Goal: Task Accomplishment & Management: Complete application form

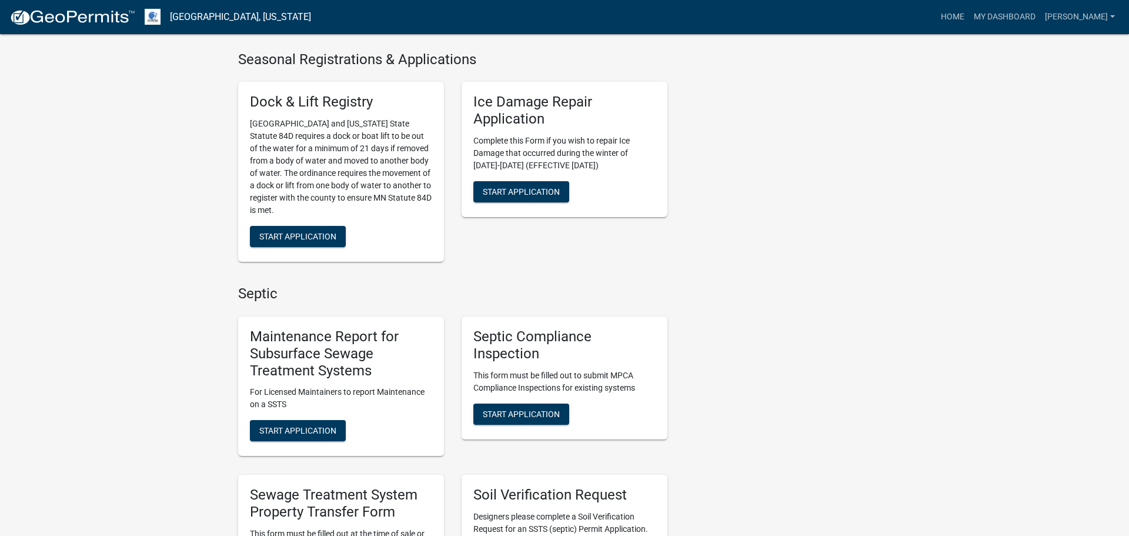
scroll to position [421, 0]
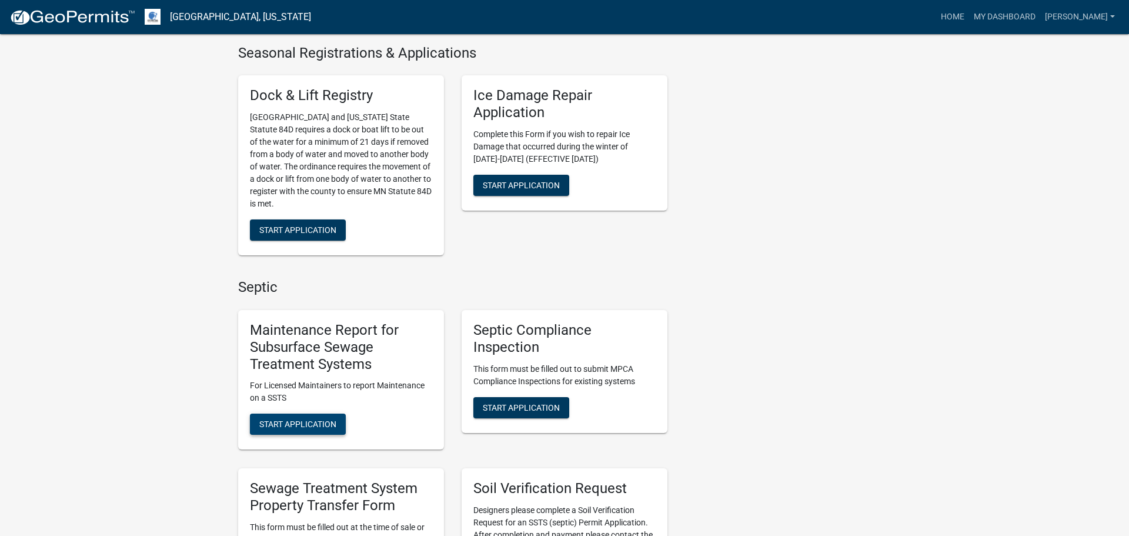
click at [313, 424] on span "Start Application" at bounding box center [297, 423] width 77 height 9
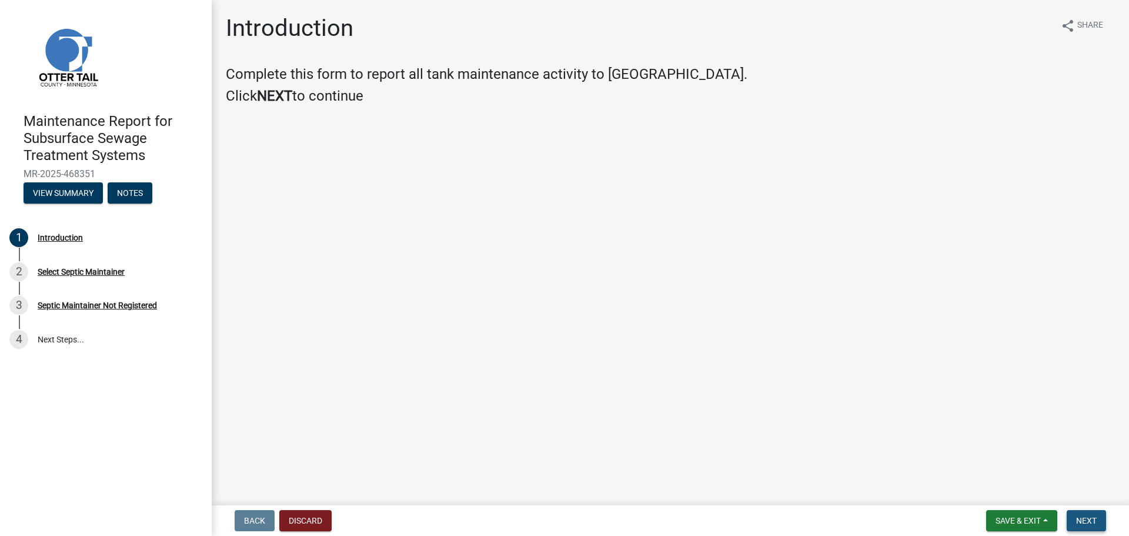
click at [1094, 523] on span "Next" at bounding box center [1086, 520] width 21 height 9
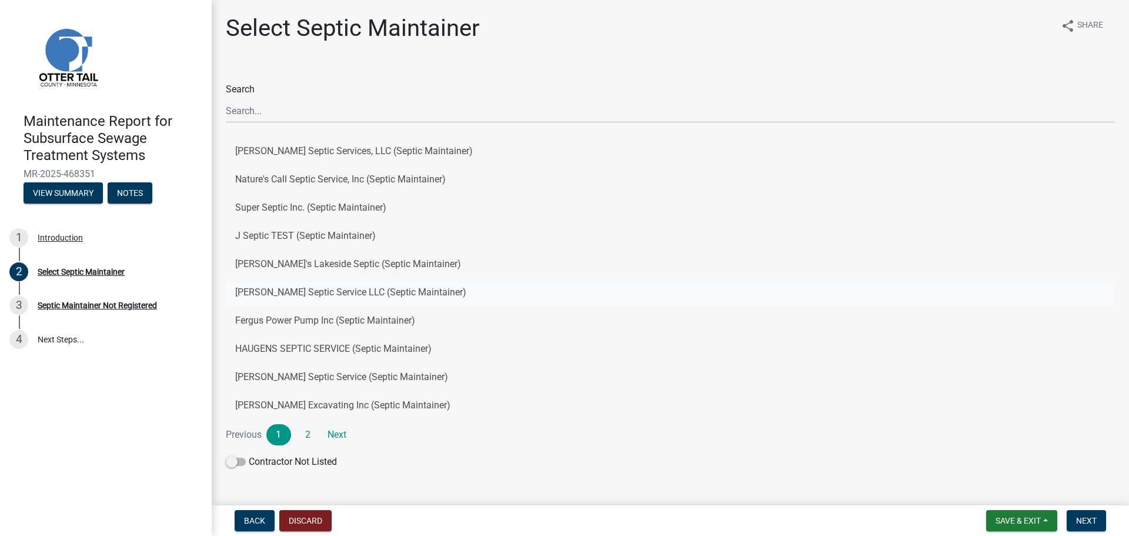
click at [272, 295] on button "[PERSON_NAME] Septic Service LLC (Septic Maintainer)" at bounding box center [670, 292] width 889 height 28
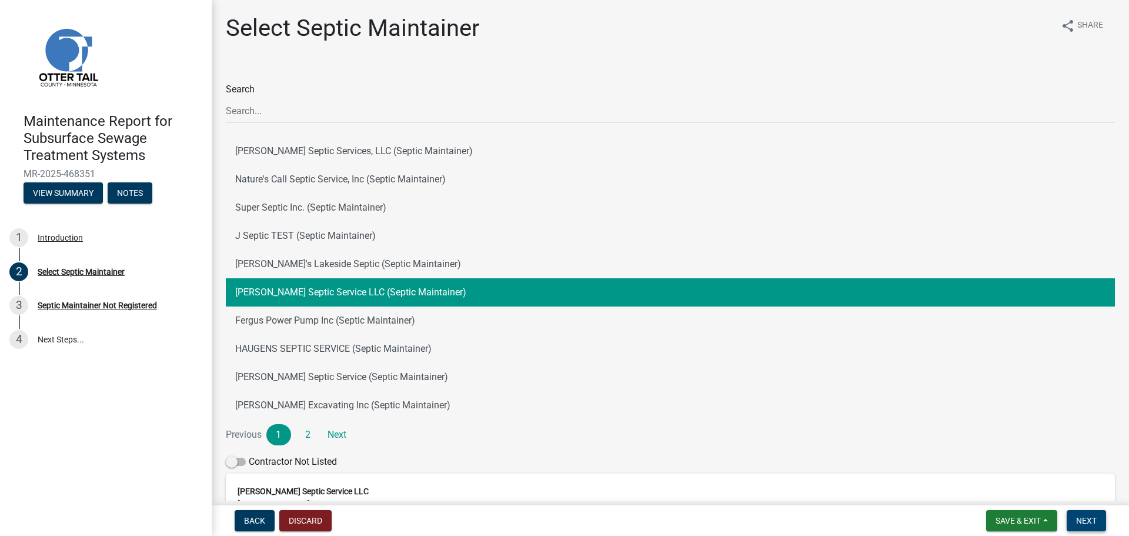
click at [1102, 526] on button "Next" at bounding box center [1086, 520] width 39 height 21
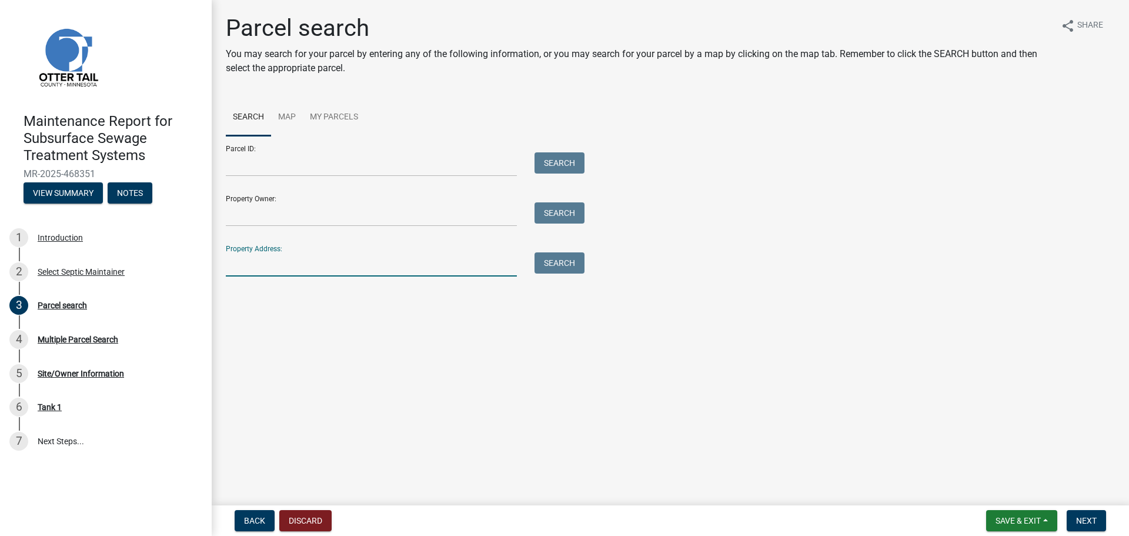
click at [259, 261] on input "Property Address:" at bounding box center [371, 264] width 291 height 24
type input "28667"
click at [563, 261] on button "Search" at bounding box center [560, 262] width 50 height 21
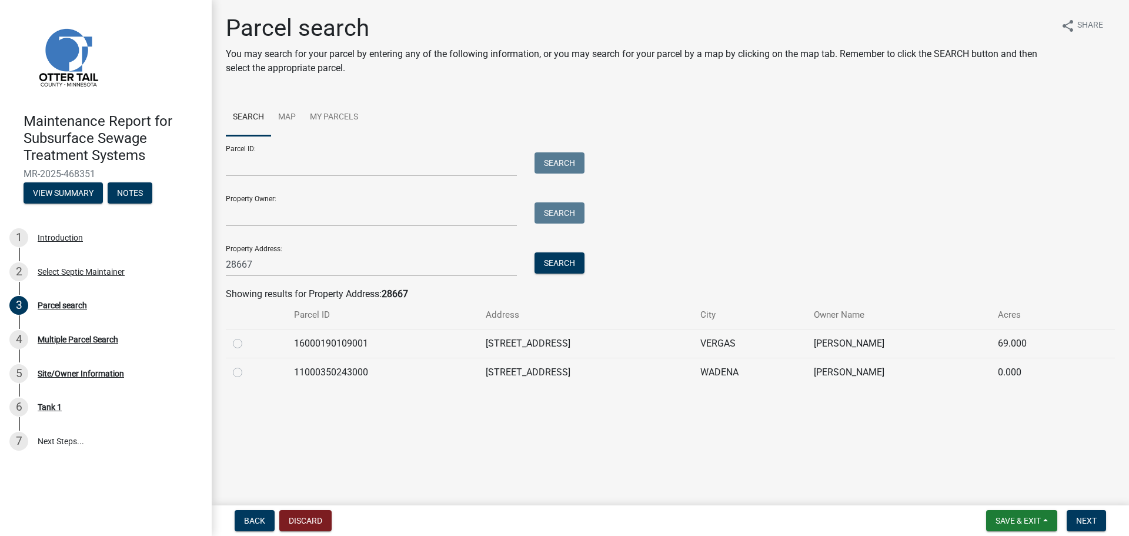
click at [247, 365] on label at bounding box center [247, 365] width 0 height 0
click at [247, 372] on input "radio" at bounding box center [251, 369] width 8 height 8
radio input "true"
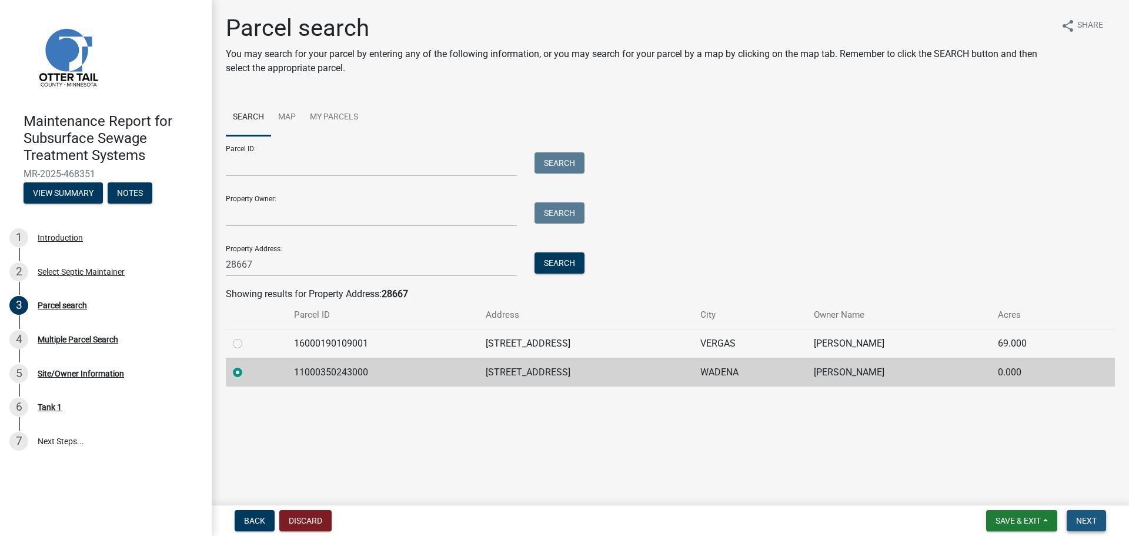
click at [1094, 529] on button "Next" at bounding box center [1086, 520] width 39 height 21
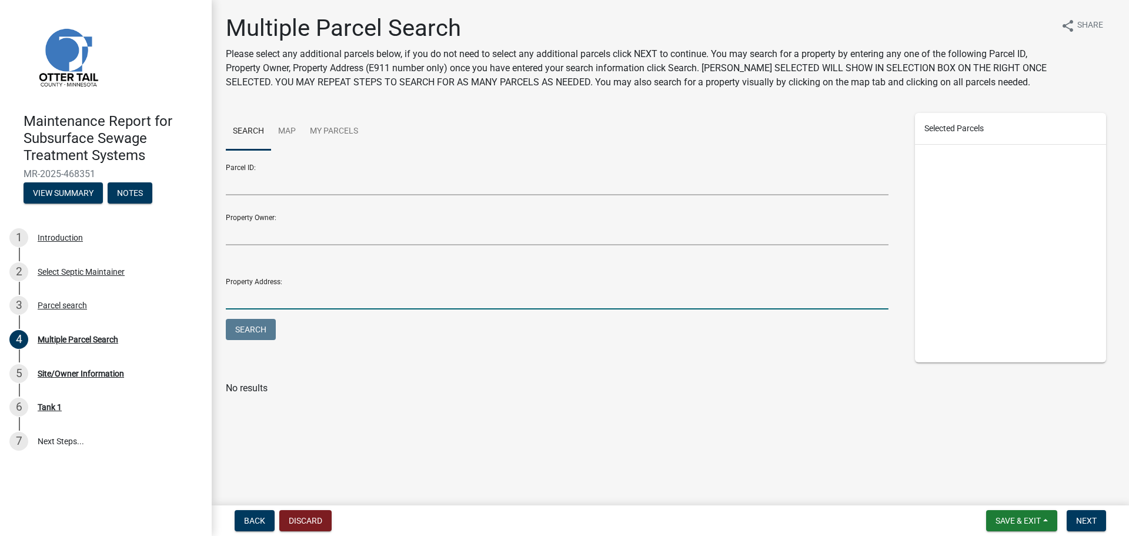
click at [311, 296] on input "Property Address:" at bounding box center [557, 297] width 663 height 24
type input "28667"
click at [263, 336] on button "Search" at bounding box center [251, 329] width 50 height 21
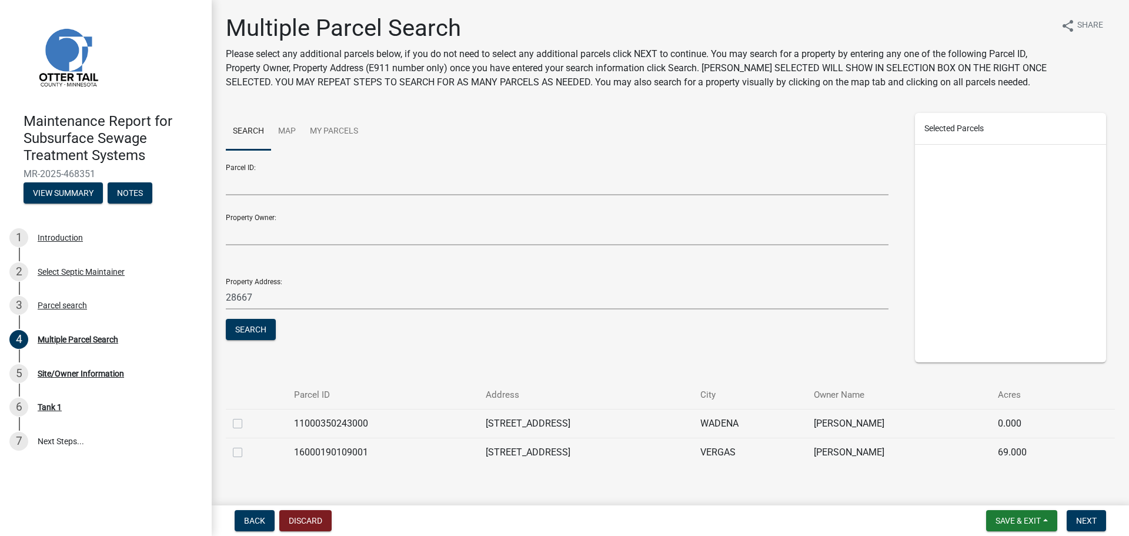
click at [247, 416] on label at bounding box center [247, 416] width 0 height 0
click at [247, 419] on input "checkbox" at bounding box center [251, 420] width 8 height 8
checkbox input "true"
click at [1083, 518] on span "Next" at bounding box center [1086, 520] width 21 height 9
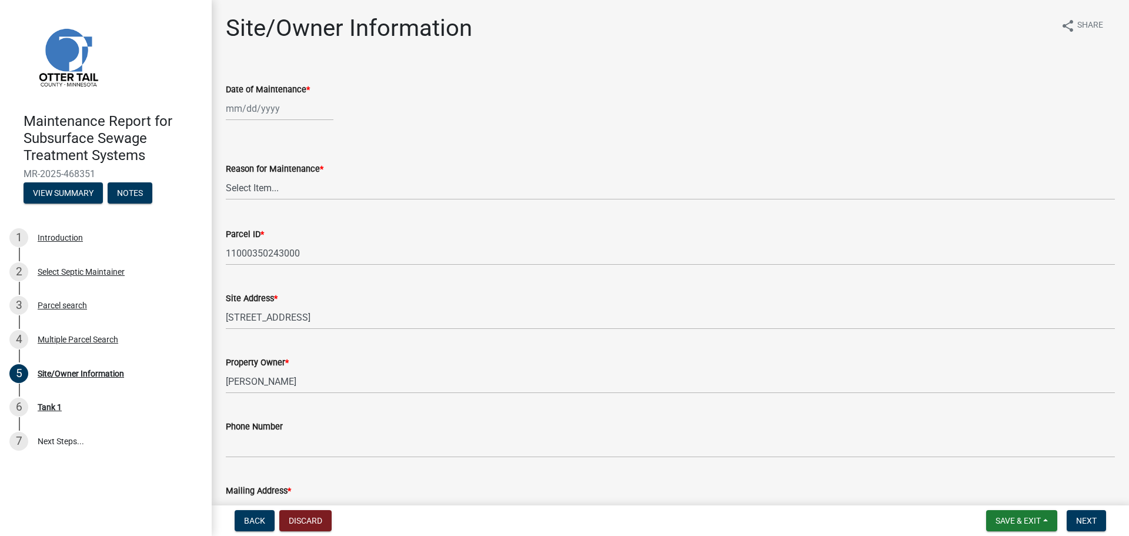
select select "8"
select select "2025"
click at [242, 110] on div "[PERSON_NAME] Feb Mar Apr [PERSON_NAME][DATE] Oct Nov [DATE] 1526 1527 1528 152…" at bounding box center [280, 108] width 108 height 24
click at [242, 226] on div "18" at bounding box center [237, 227] width 19 height 19
type input "[DATE]"
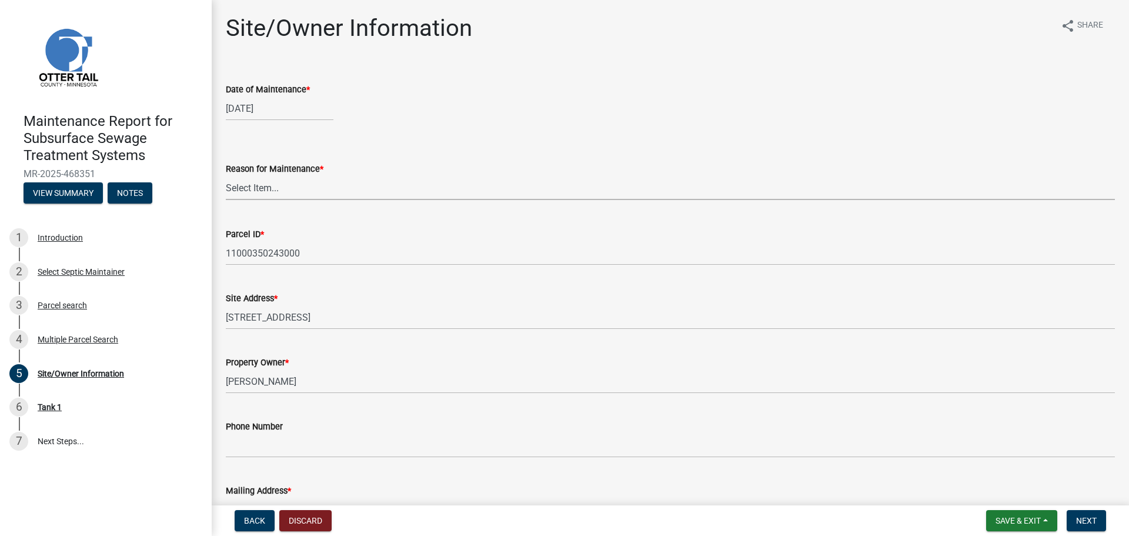
click at [252, 187] on select "Select Item... Called Routine Other" at bounding box center [670, 188] width 889 height 24
click at [226, 176] on select "Select Item... Called Routine Other" at bounding box center [670, 188] width 889 height 24
select select "3ac72b63-7b21-42e4-8192-806faae7a4f1"
click at [1091, 520] on span "Next" at bounding box center [1086, 520] width 21 height 9
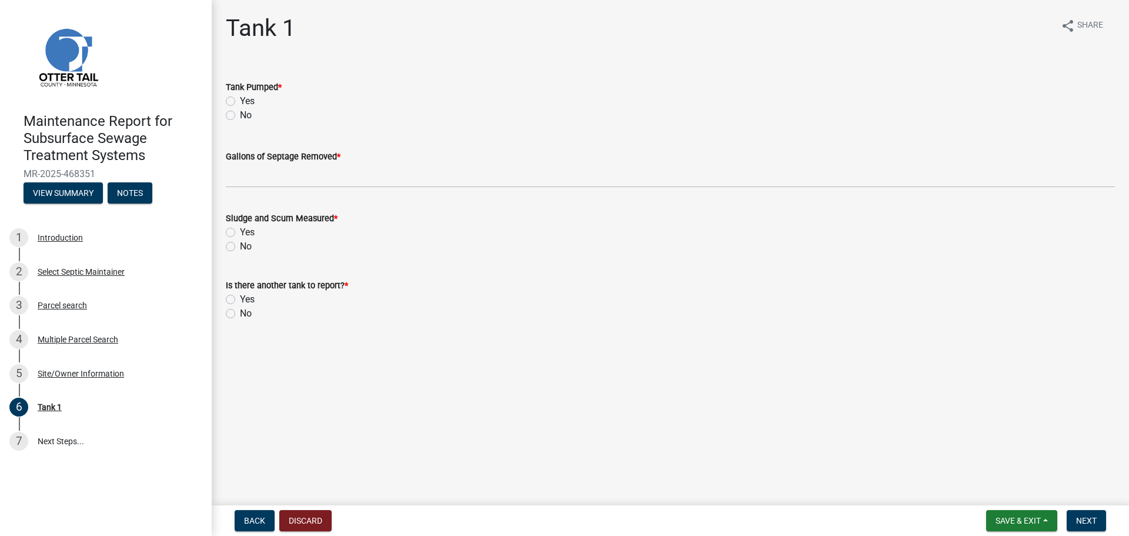
click at [240, 99] on label "Yes" at bounding box center [247, 101] width 15 height 14
click at [240, 99] on input "Yes" at bounding box center [244, 98] width 8 height 8
radio input "true"
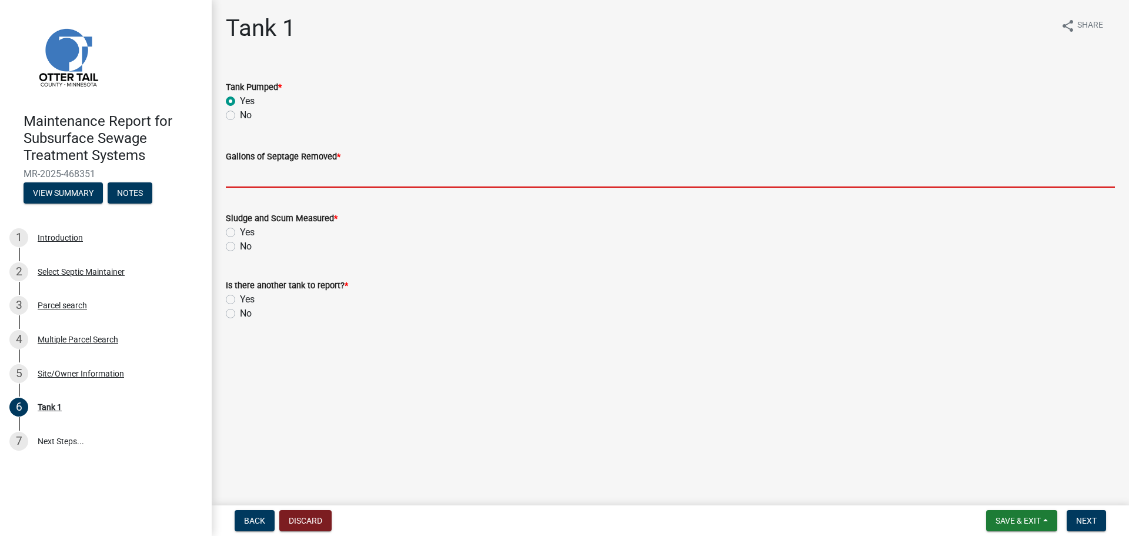
click at [254, 176] on input "Gallons of Septage Removed *" at bounding box center [670, 175] width 889 height 24
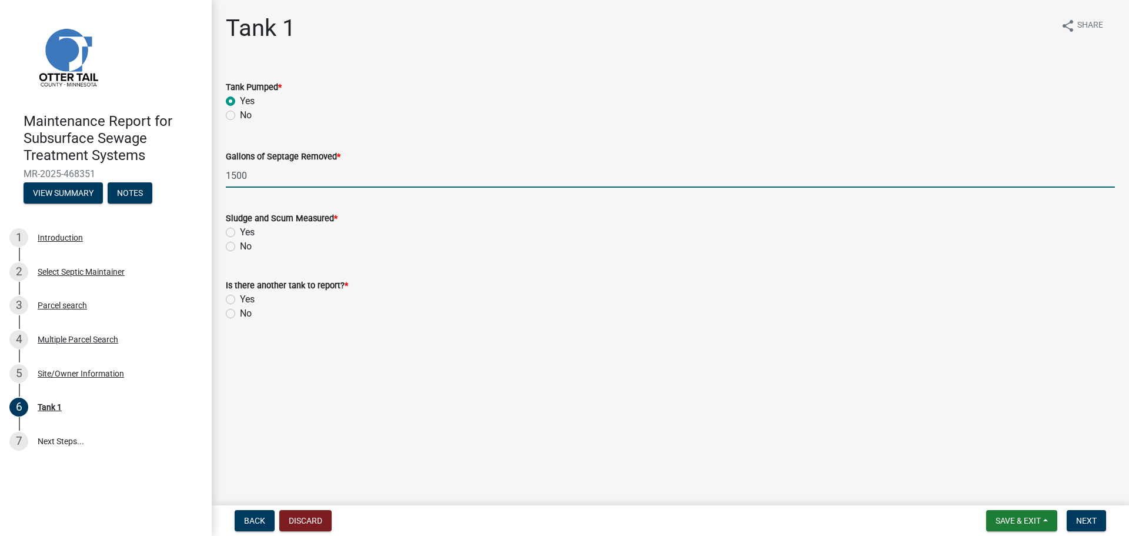
type input "1500"
click at [240, 243] on label "No" at bounding box center [246, 246] width 12 height 14
click at [240, 243] on input "No" at bounding box center [244, 243] width 8 height 8
radio input "true"
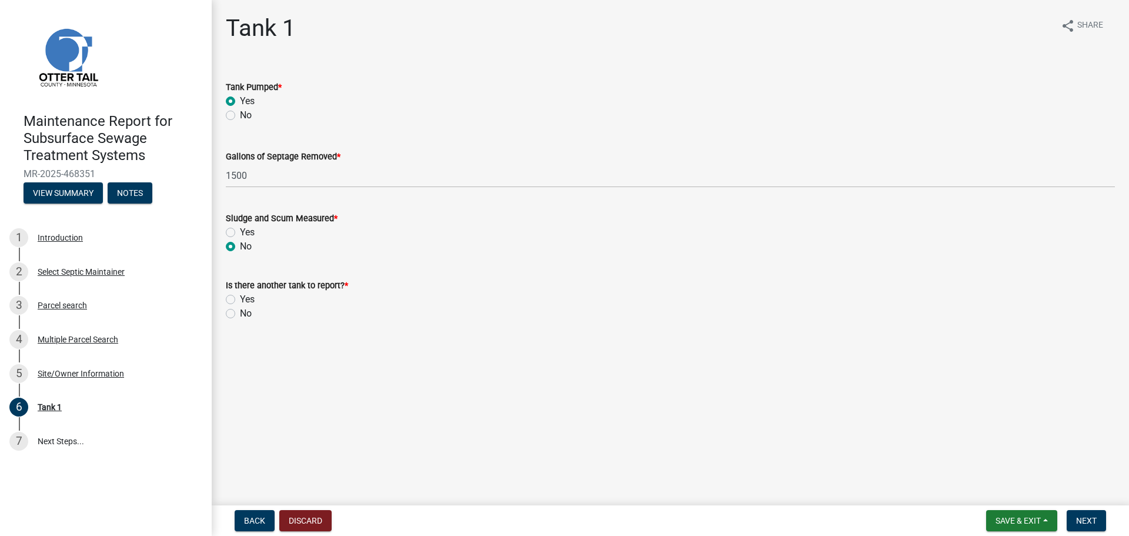
click at [240, 311] on label "No" at bounding box center [246, 313] width 12 height 14
click at [240, 311] on input "No" at bounding box center [244, 310] width 8 height 8
radio input "true"
click at [1096, 514] on button "Next" at bounding box center [1086, 520] width 39 height 21
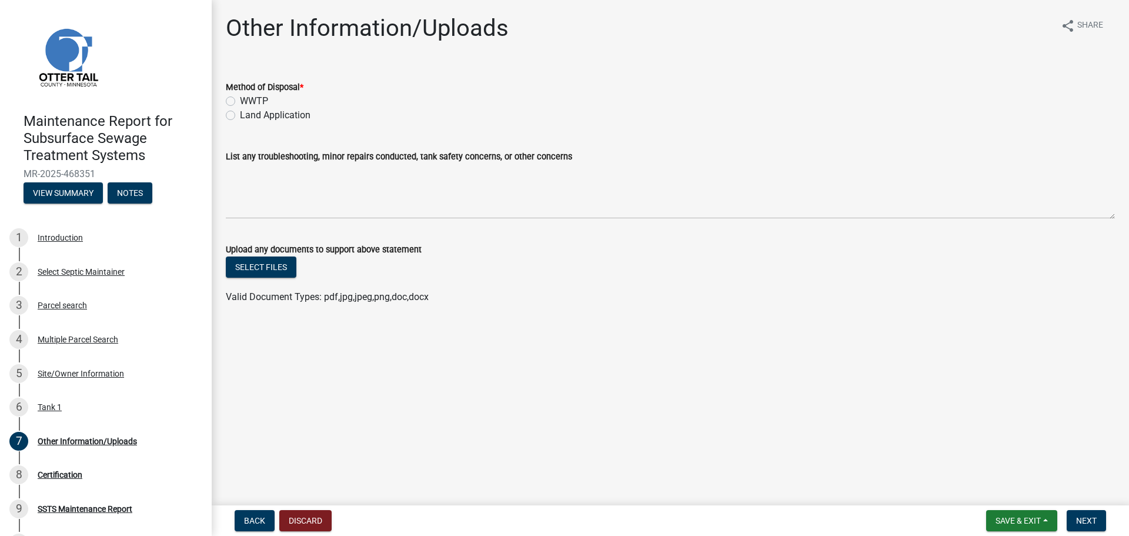
click at [240, 114] on label "Land Application" at bounding box center [275, 115] width 71 height 14
click at [240, 114] on input "Land Application" at bounding box center [244, 112] width 8 height 8
radio input "true"
click at [1089, 523] on span "Next" at bounding box center [1086, 520] width 21 height 9
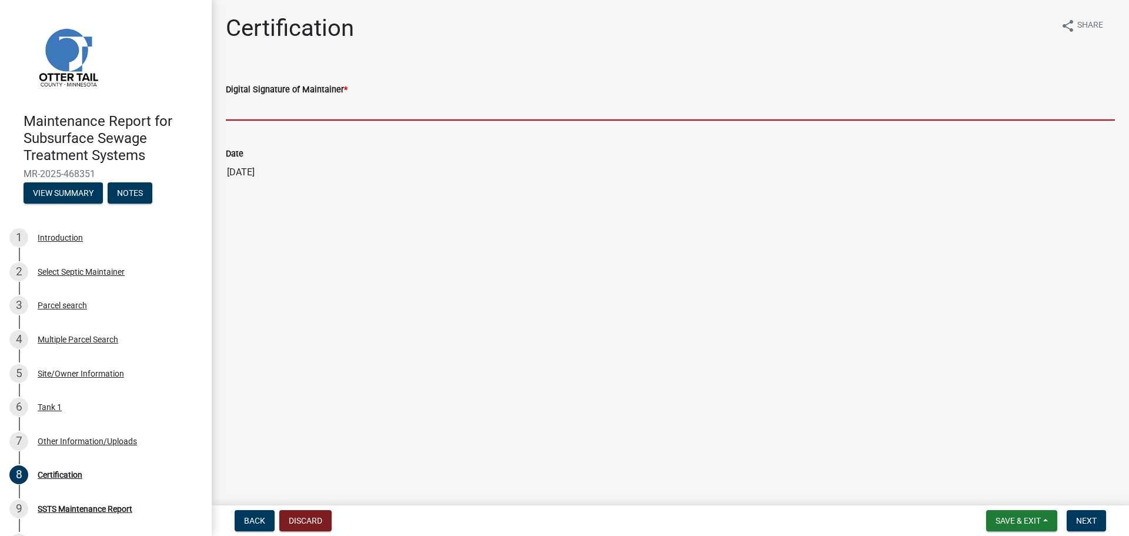
click at [317, 109] on input "Digital Signature of Maintainer *" at bounding box center [670, 108] width 889 height 24
type input "[PERSON_NAME]"
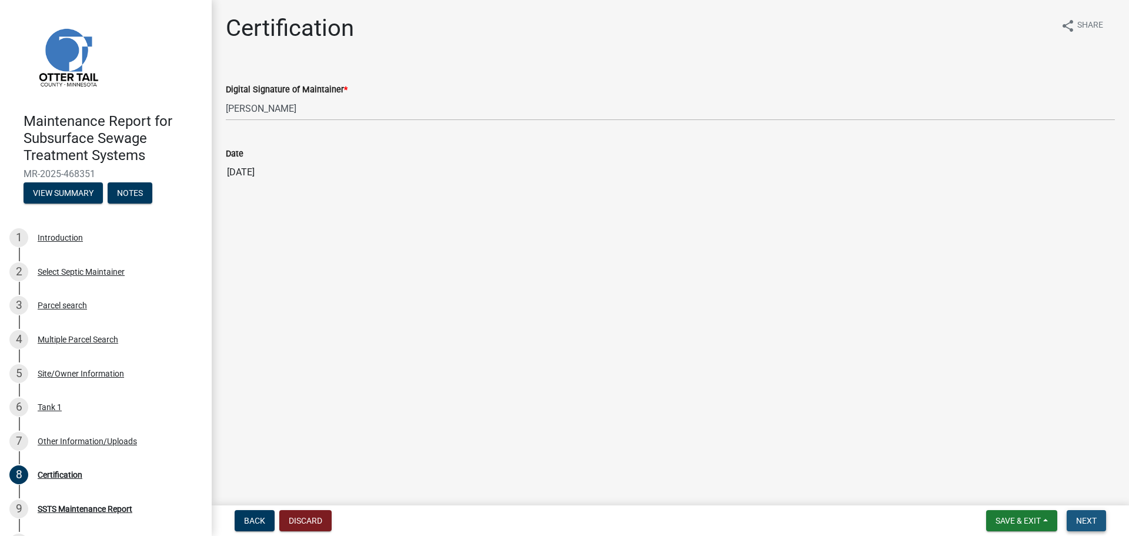
click at [1096, 516] on span "Next" at bounding box center [1086, 520] width 21 height 9
